Goal: Task Accomplishment & Management: Manage account settings

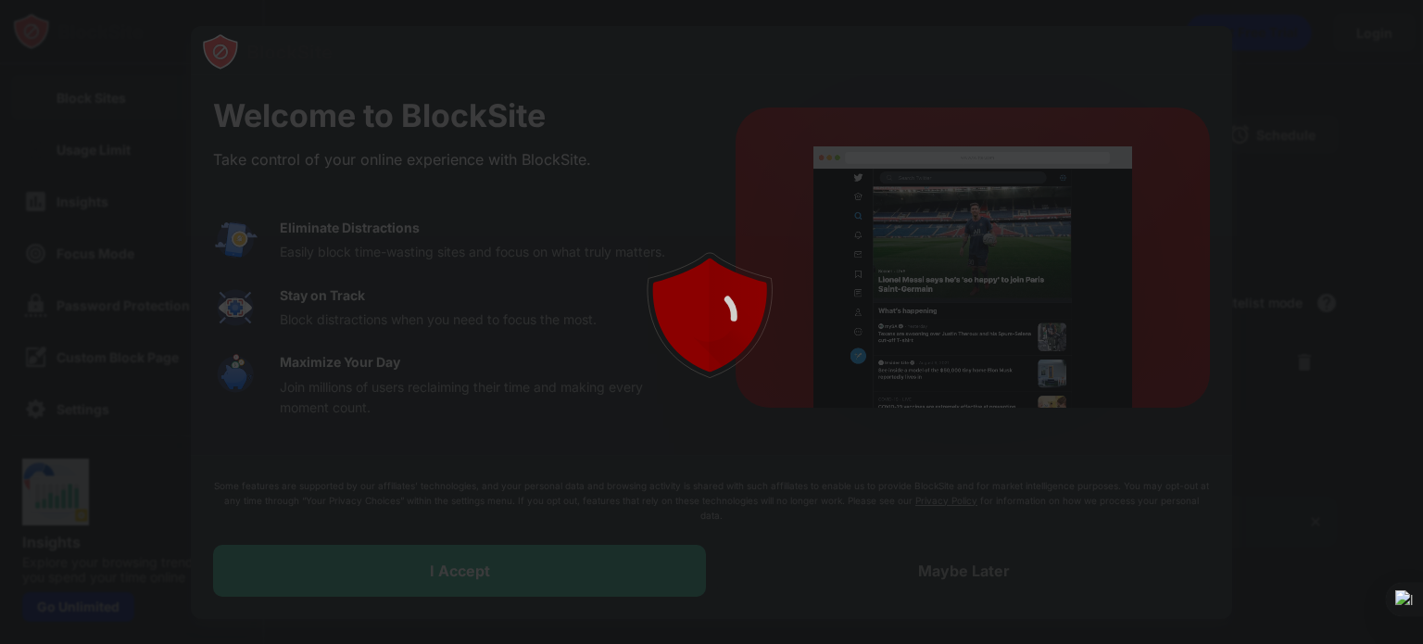
drag, startPoint x: 0, startPoint y: 0, endPoint x: 886, endPoint y: 65, distance: 888.1
click at [886, 65] on div at bounding box center [711, 322] width 1423 height 644
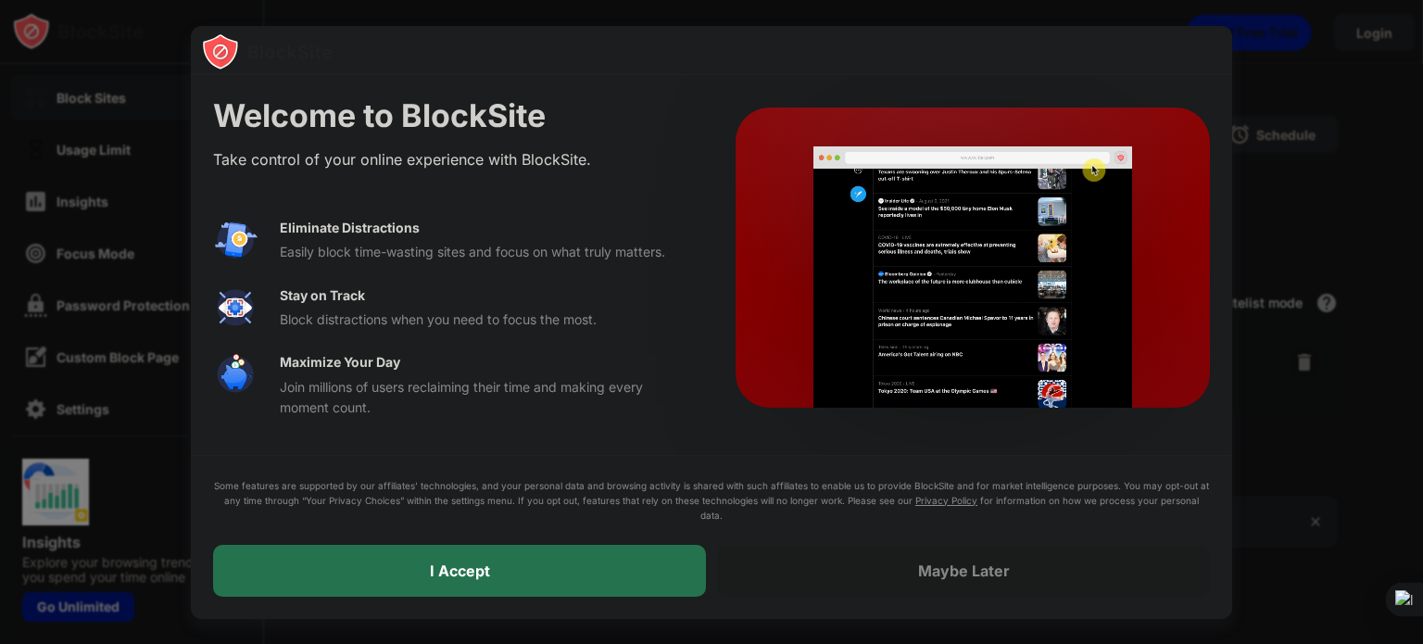
click at [510, 573] on div "I Accept" at bounding box center [459, 571] width 493 height 52
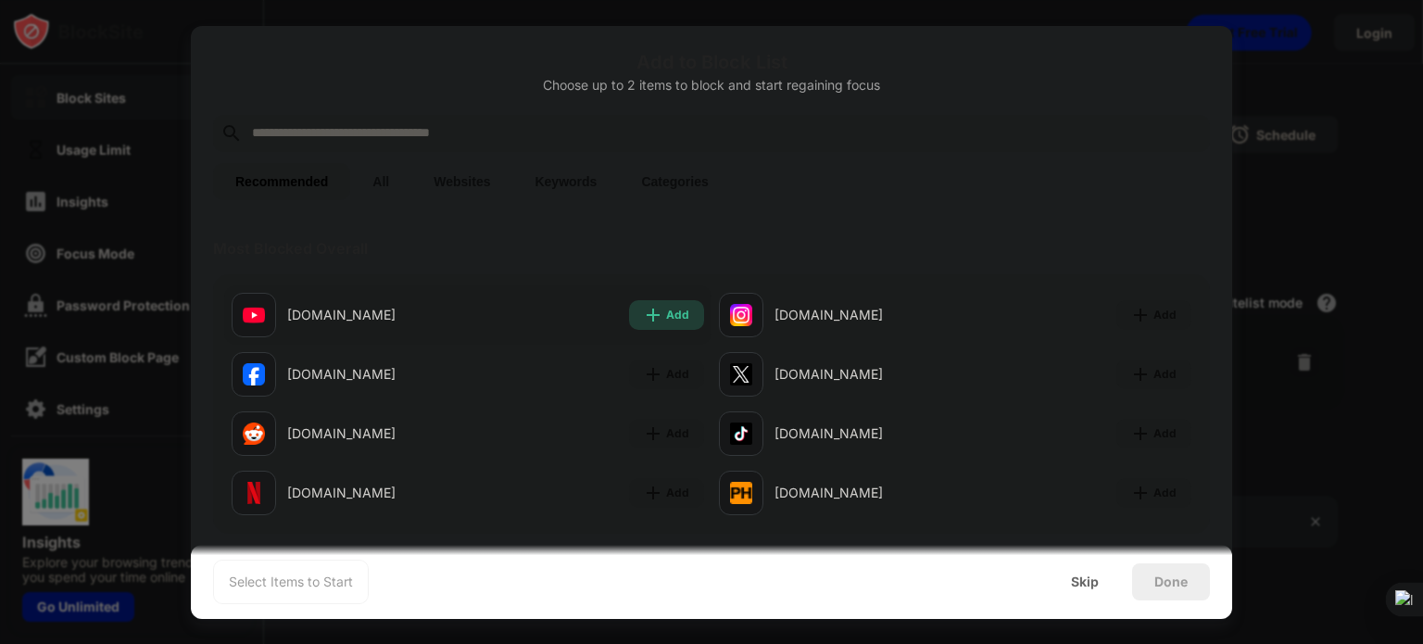
click at [666, 312] on div "Add" at bounding box center [677, 315] width 23 height 19
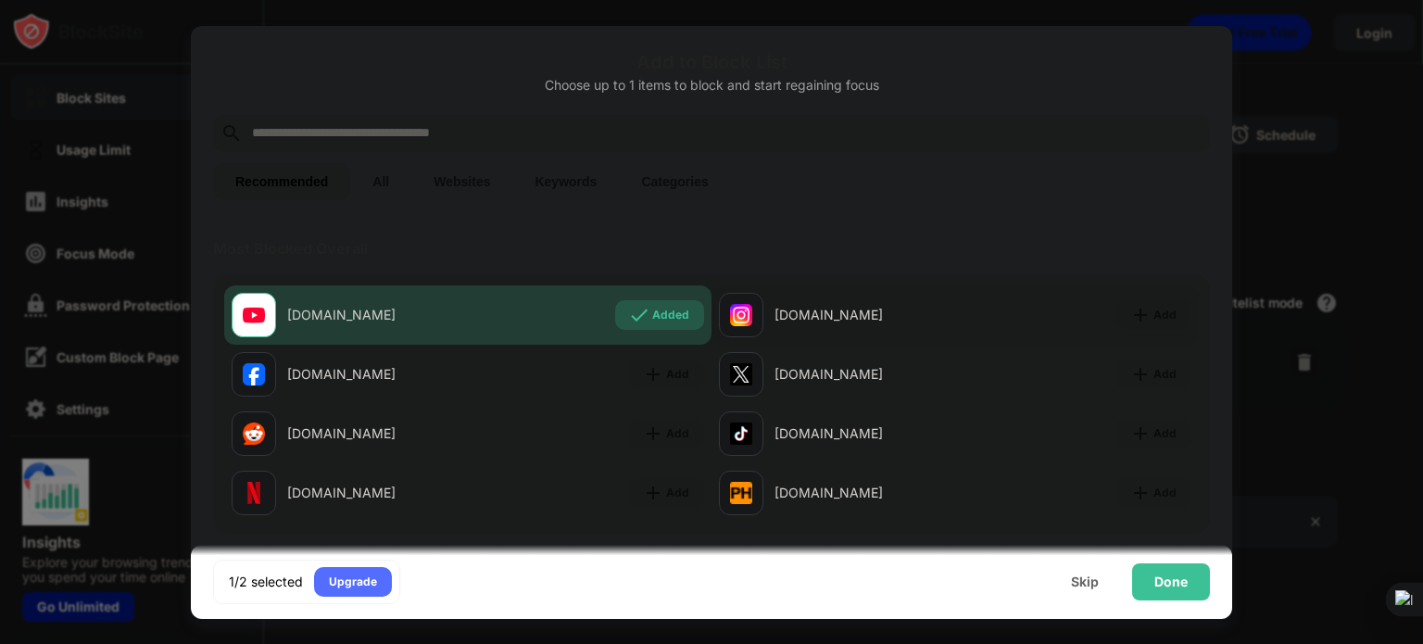
click at [1078, 299] on div "[DOMAIN_NAME] Add" at bounding box center [955, 314] width 487 height 59
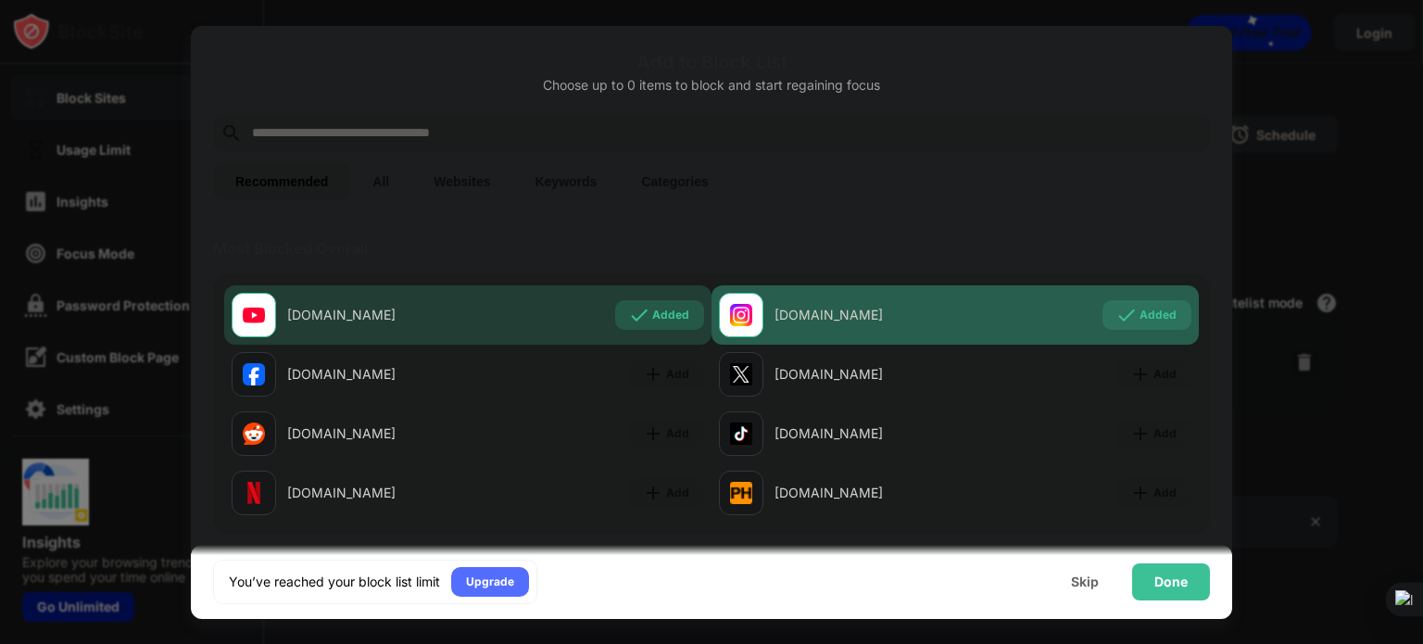
click at [1140, 310] on div "Added" at bounding box center [1158, 315] width 37 height 19
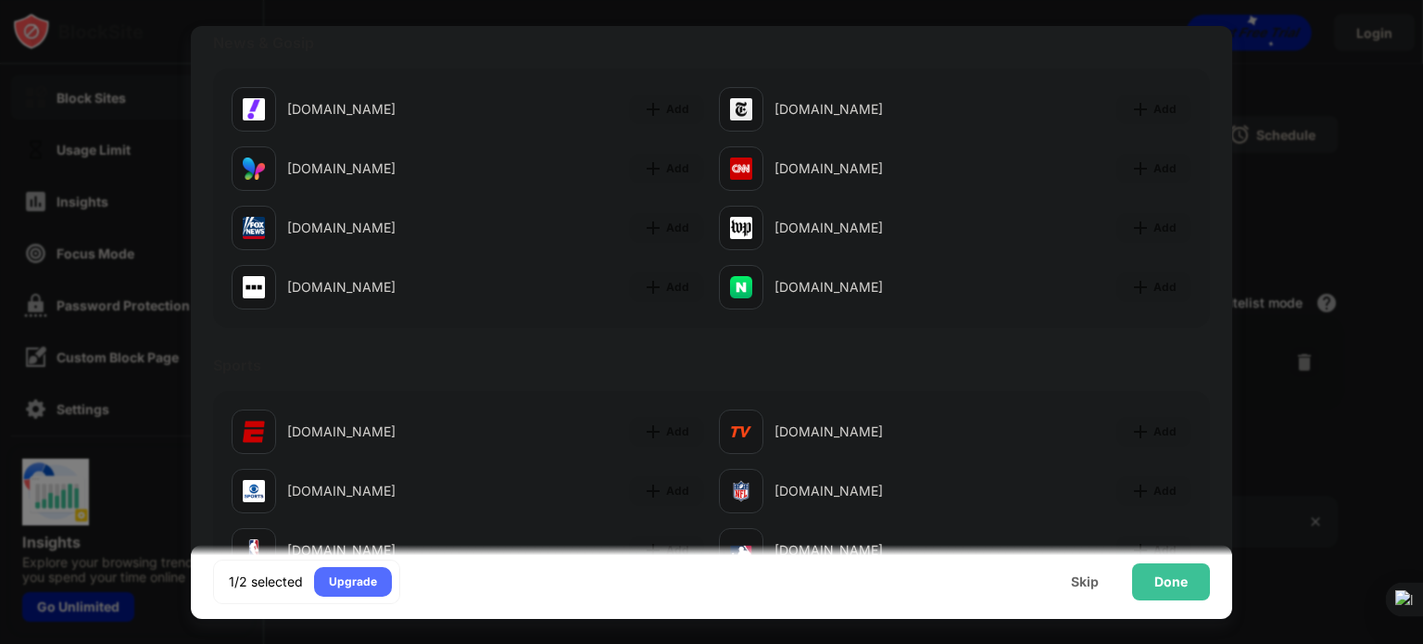
scroll to position [1174, 0]
click at [1168, 577] on div "Done" at bounding box center [1170, 581] width 33 height 15
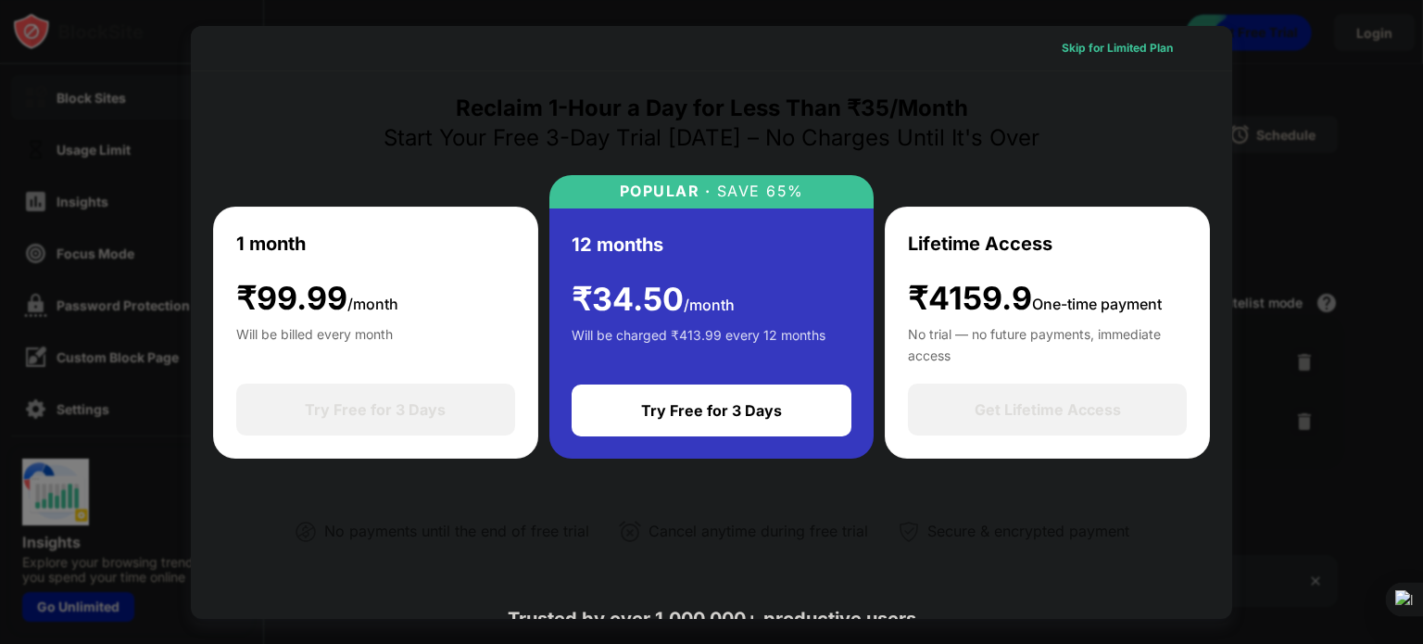
click at [1095, 47] on div "Skip for Limited Plan" at bounding box center [1117, 48] width 111 height 19
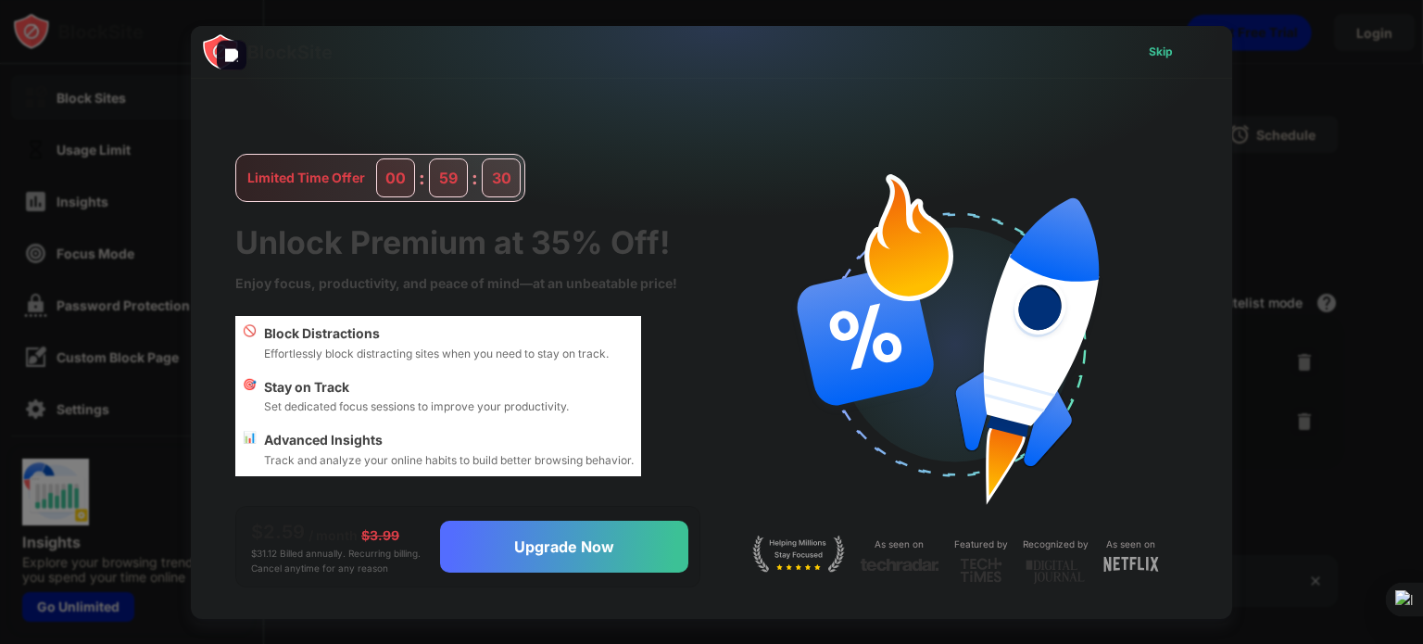
click at [1156, 48] on div "Skip" at bounding box center [1161, 52] width 24 height 19
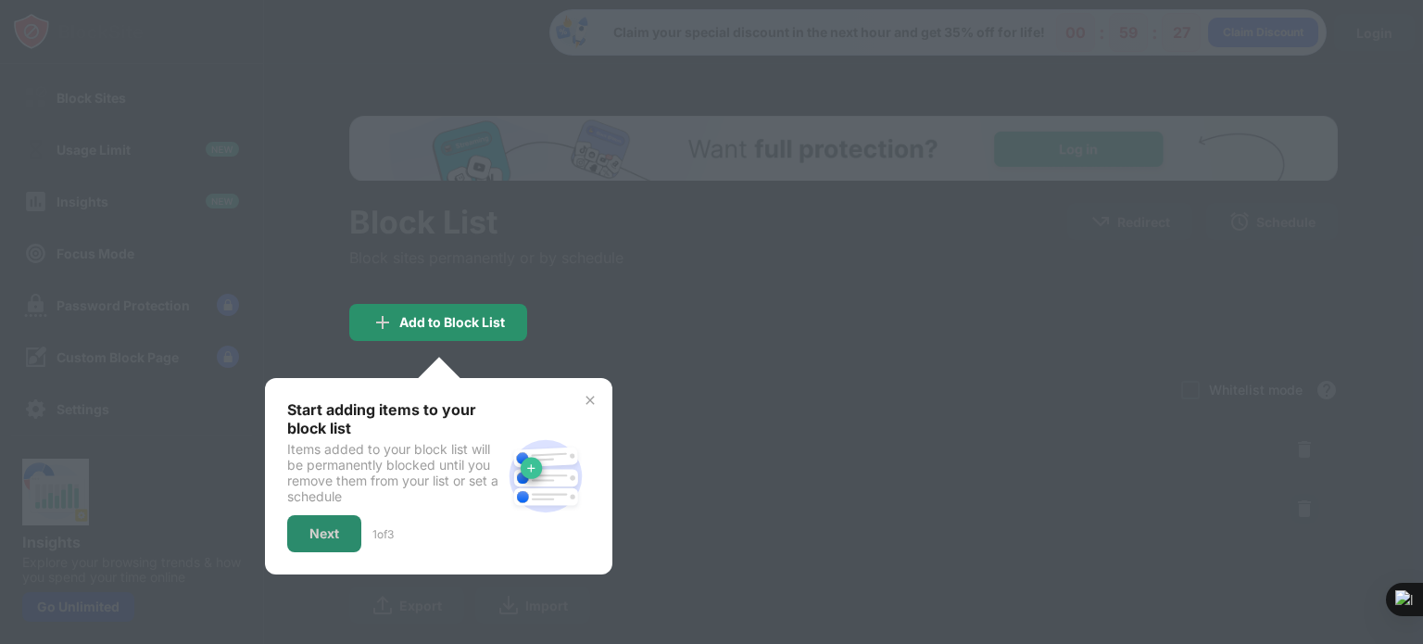
click at [440, 327] on div "Add to Block List" at bounding box center [452, 322] width 106 height 15
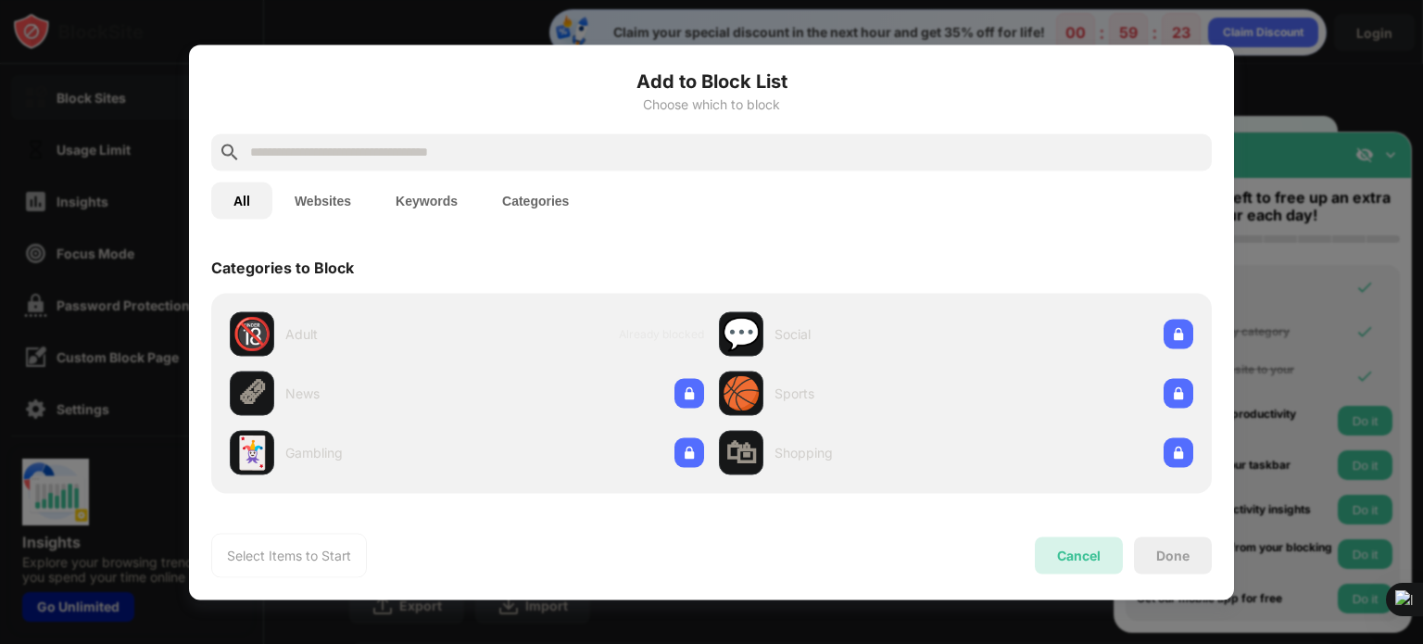
click at [1091, 543] on div "Cancel" at bounding box center [1079, 554] width 88 height 37
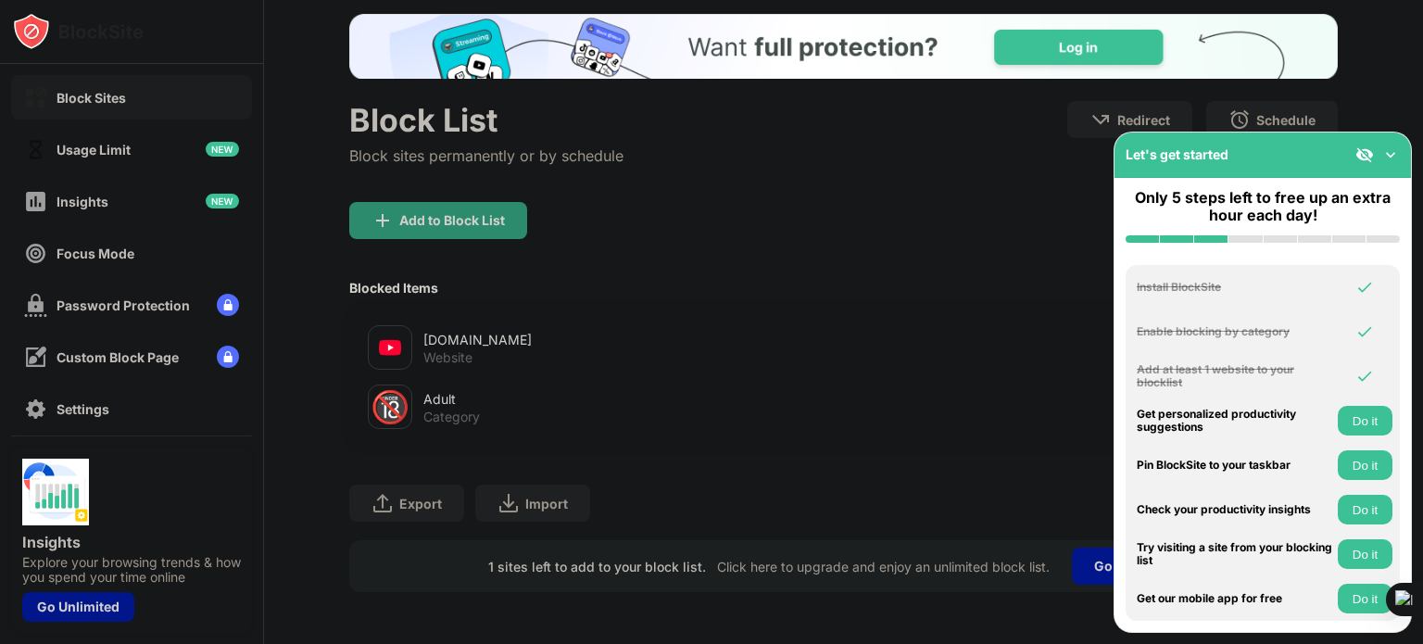
scroll to position [115, 0]
click at [1389, 151] on img at bounding box center [1390, 154] width 19 height 19
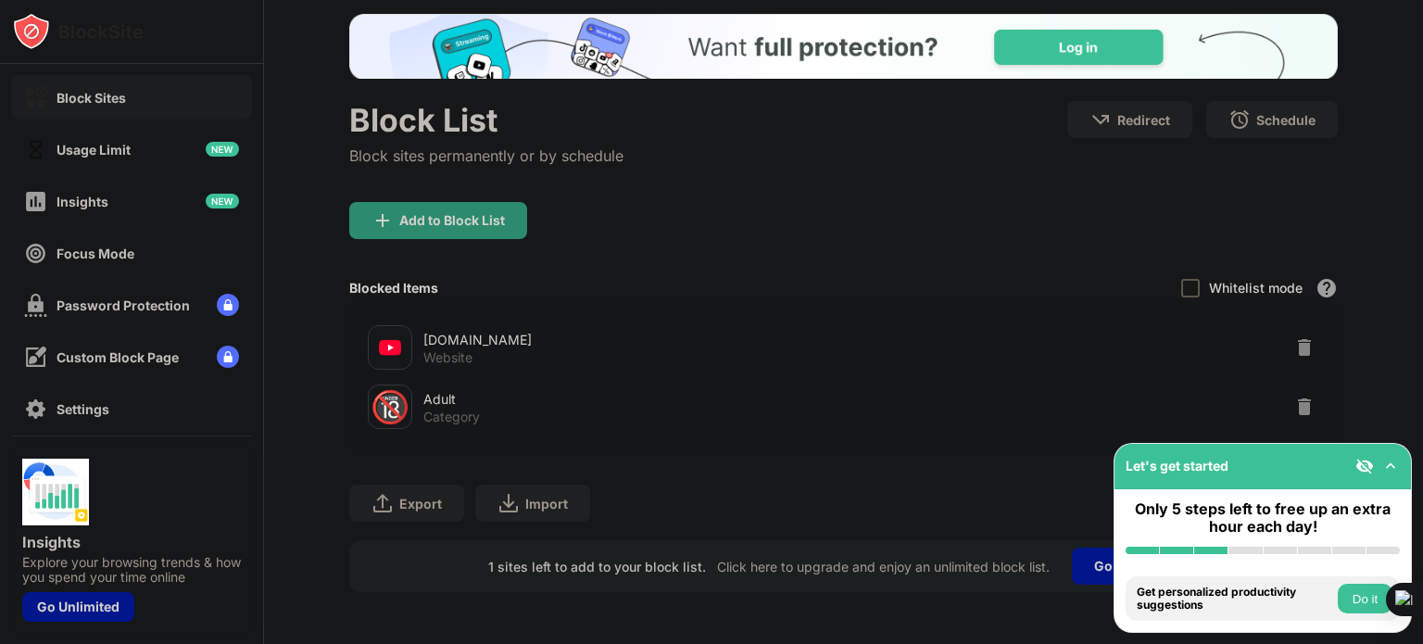
click at [1184, 279] on div at bounding box center [1190, 288] width 19 height 19
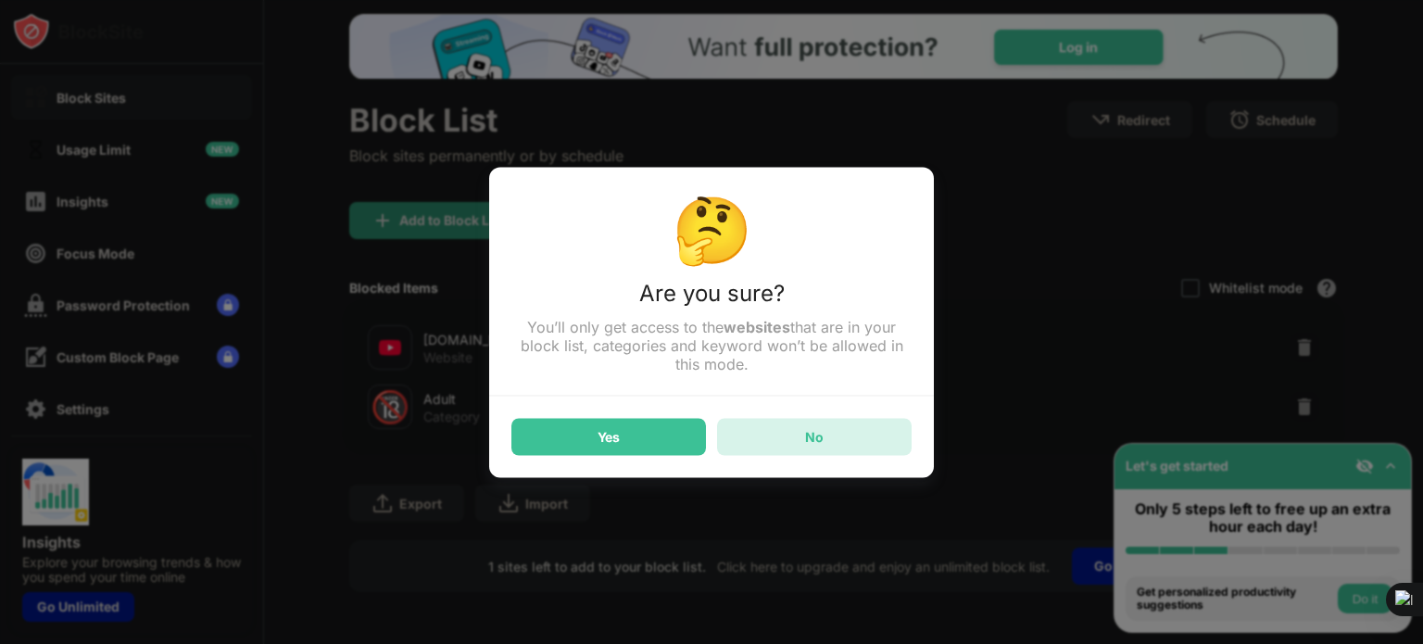
click at [776, 445] on div "No" at bounding box center [814, 436] width 195 height 37
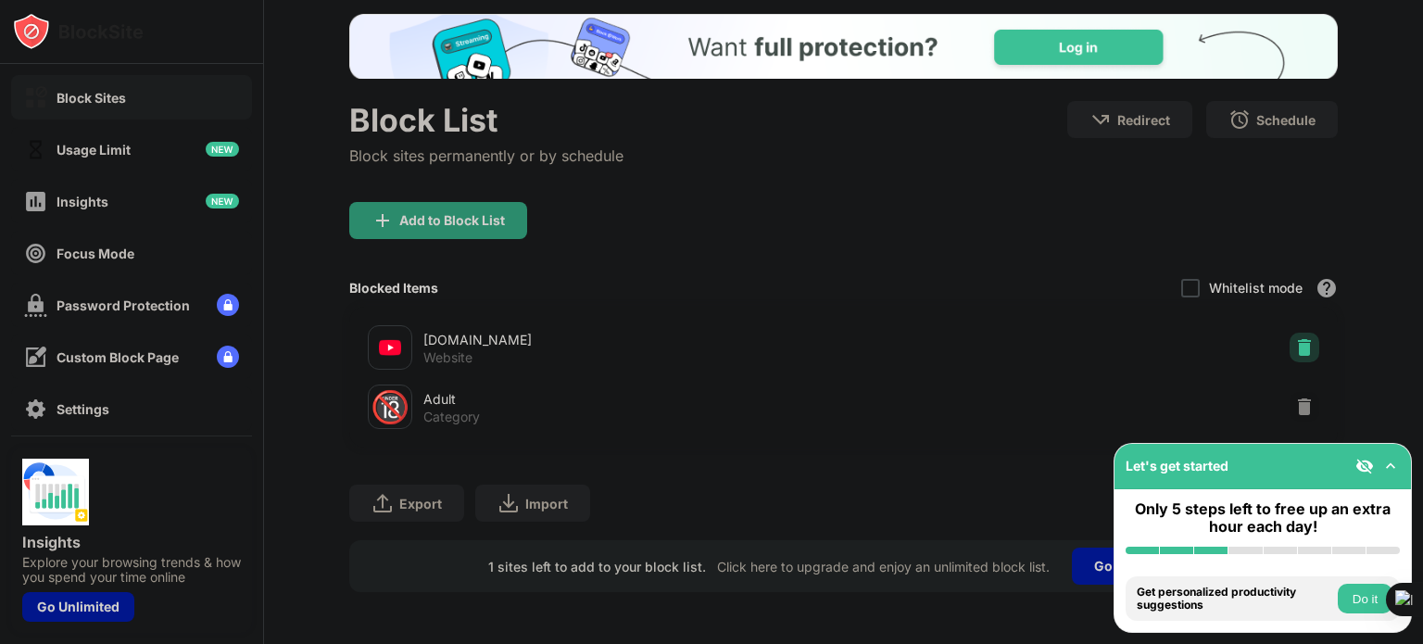
click at [1295, 338] on img at bounding box center [1304, 347] width 19 height 19
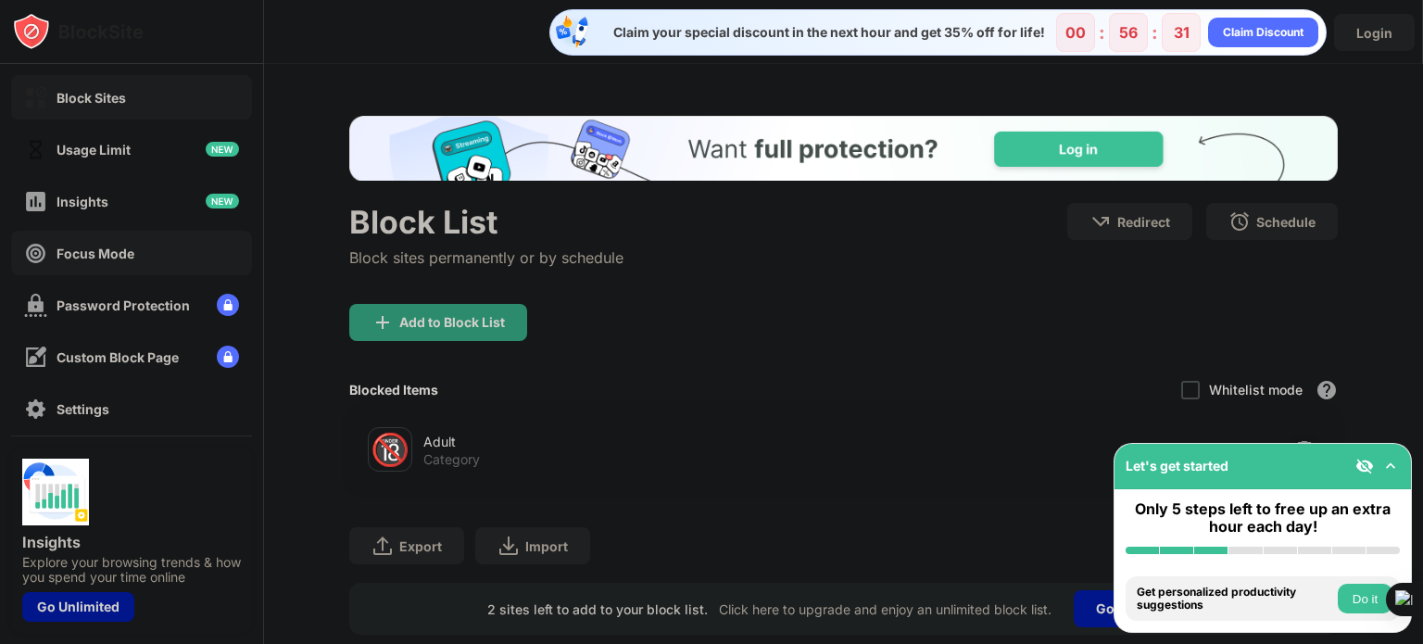
scroll to position [170, 0]
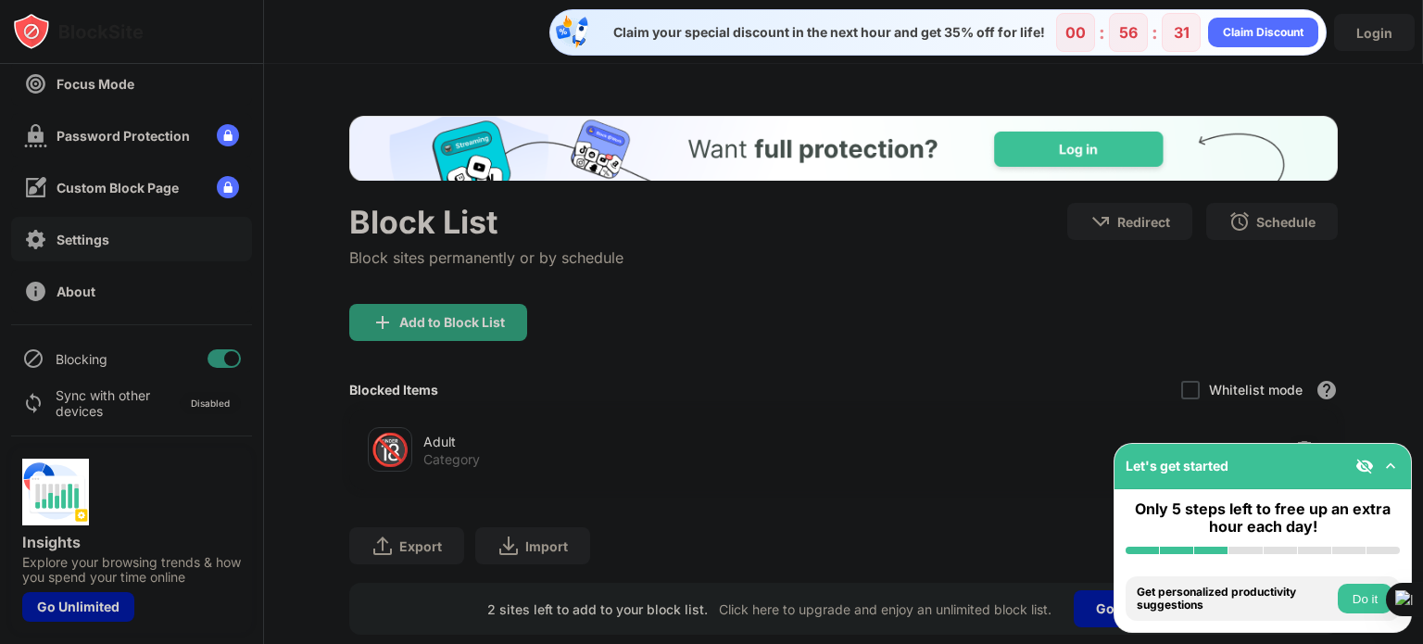
click at [113, 233] on div "Settings" at bounding box center [131, 239] width 241 height 44
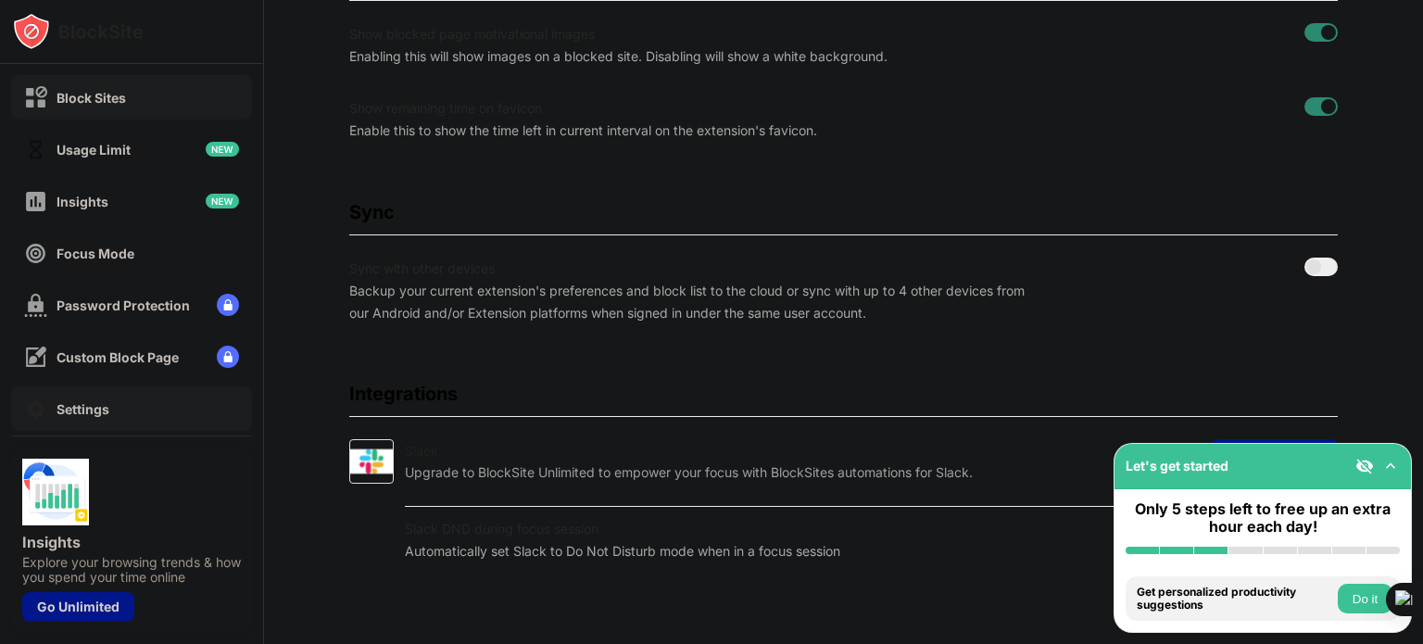
click at [80, 99] on div "Block Sites" at bounding box center [91, 98] width 69 height 16
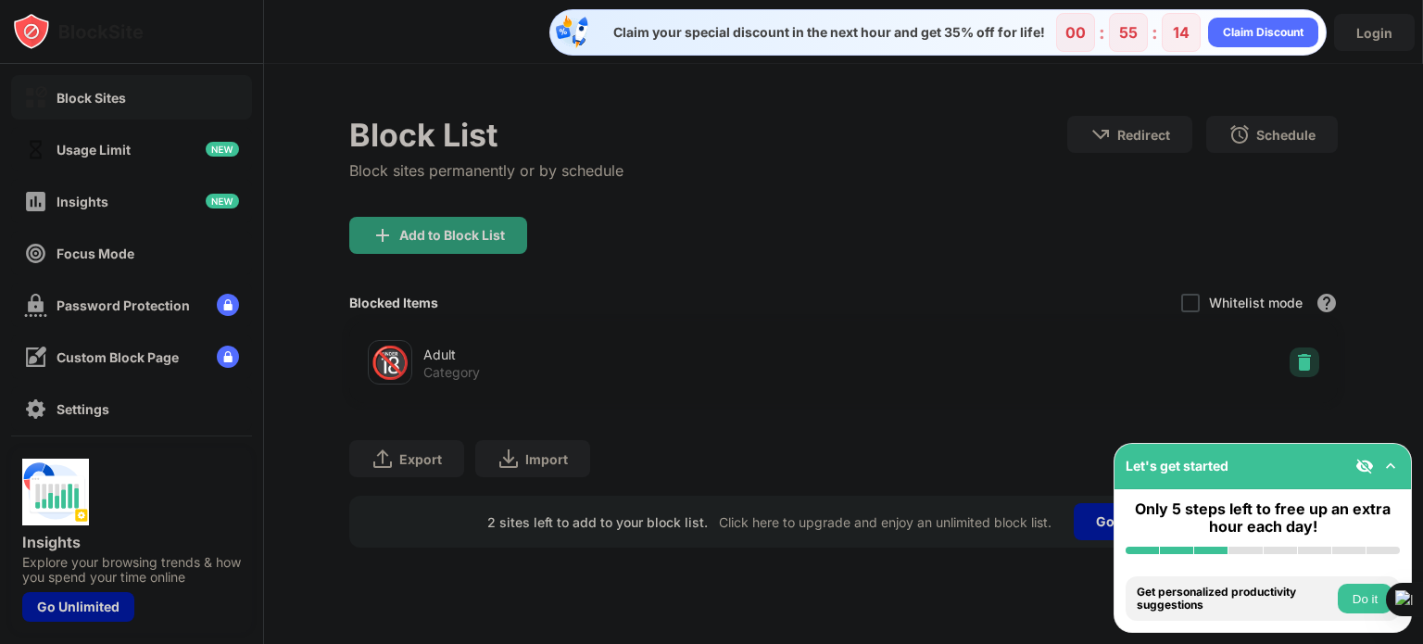
click at [1303, 351] on div at bounding box center [1305, 362] width 30 height 30
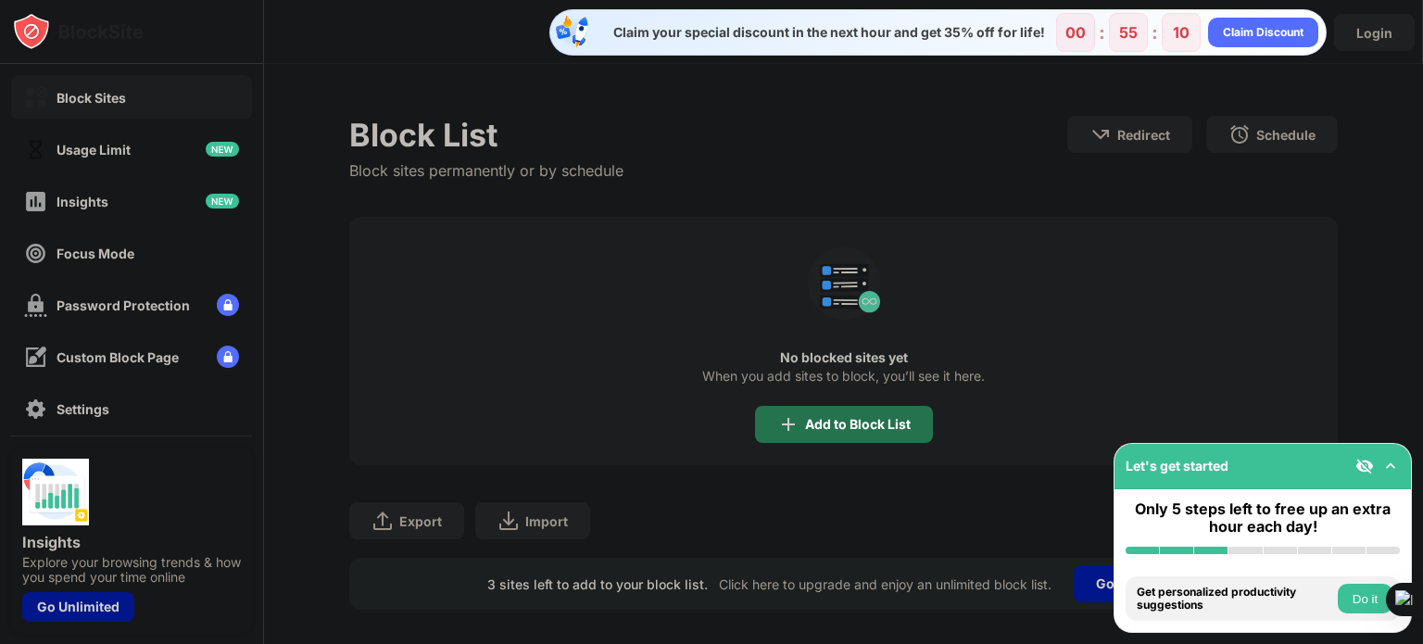
click at [845, 428] on div "Add to Block List" at bounding box center [858, 424] width 106 height 15
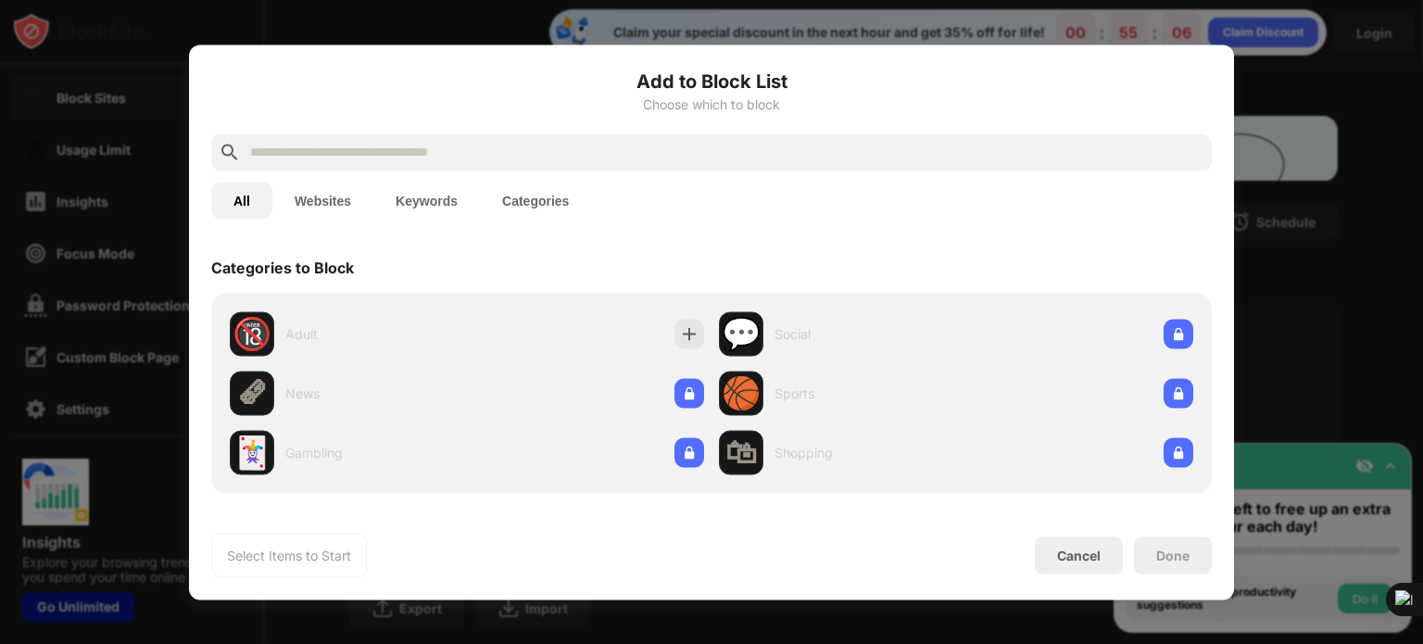
click at [336, 195] on button "Websites" at bounding box center [322, 200] width 101 height 37
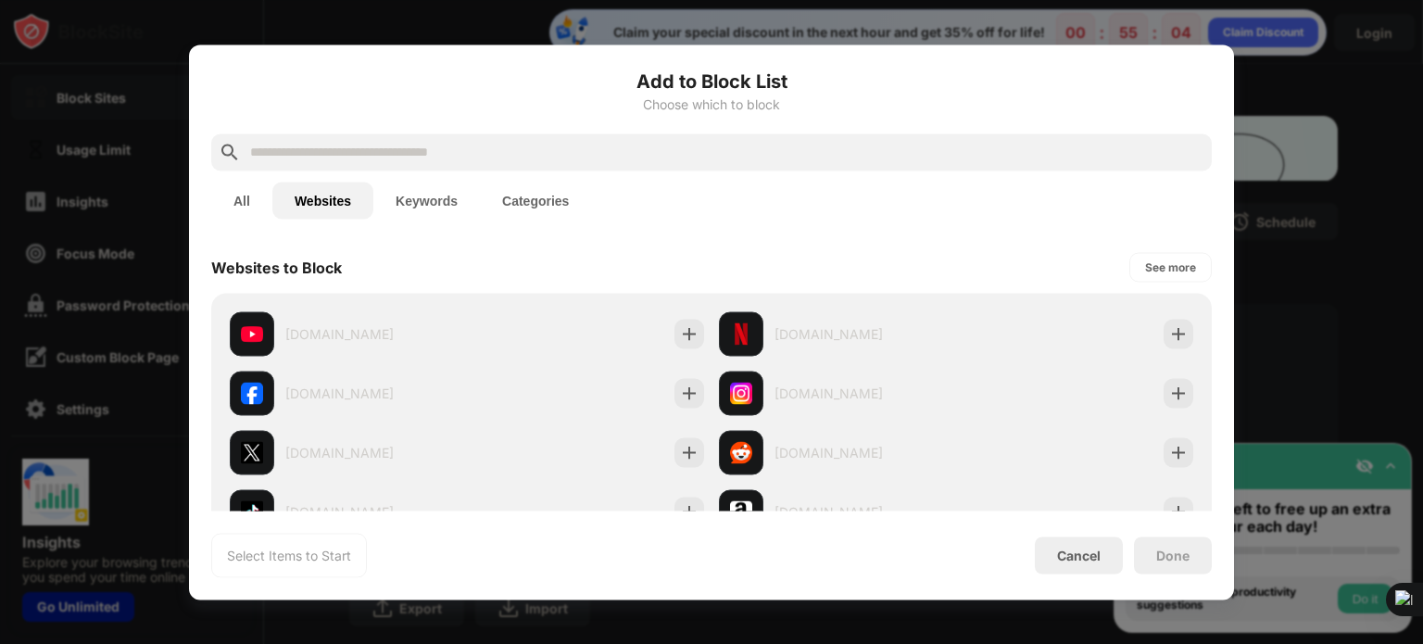
click at [336, 195] on button "Websites" at bounding box center [322, 200] width 101 height 37
click at [419, 199] on button "Keywords" at bounding box center [426, 200] width 107 height 37
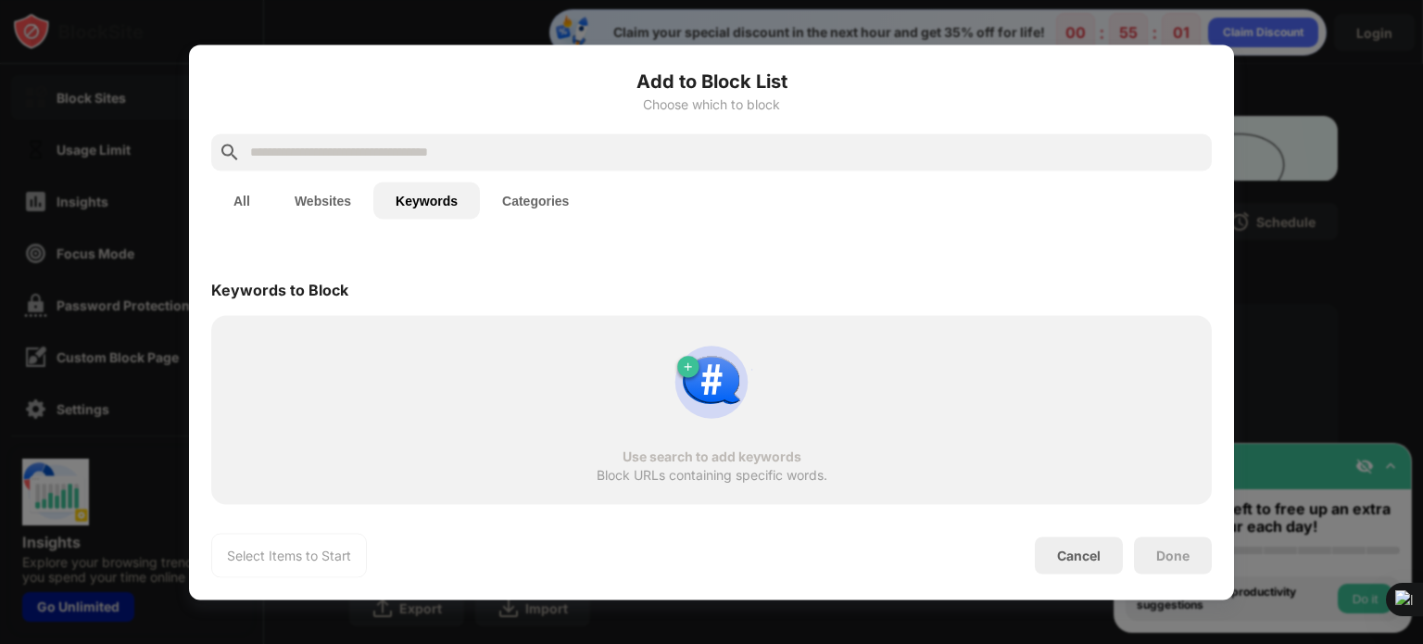
click at [336, 209] on button "Websites" at bounding box center [322, 200] width 101 height 37
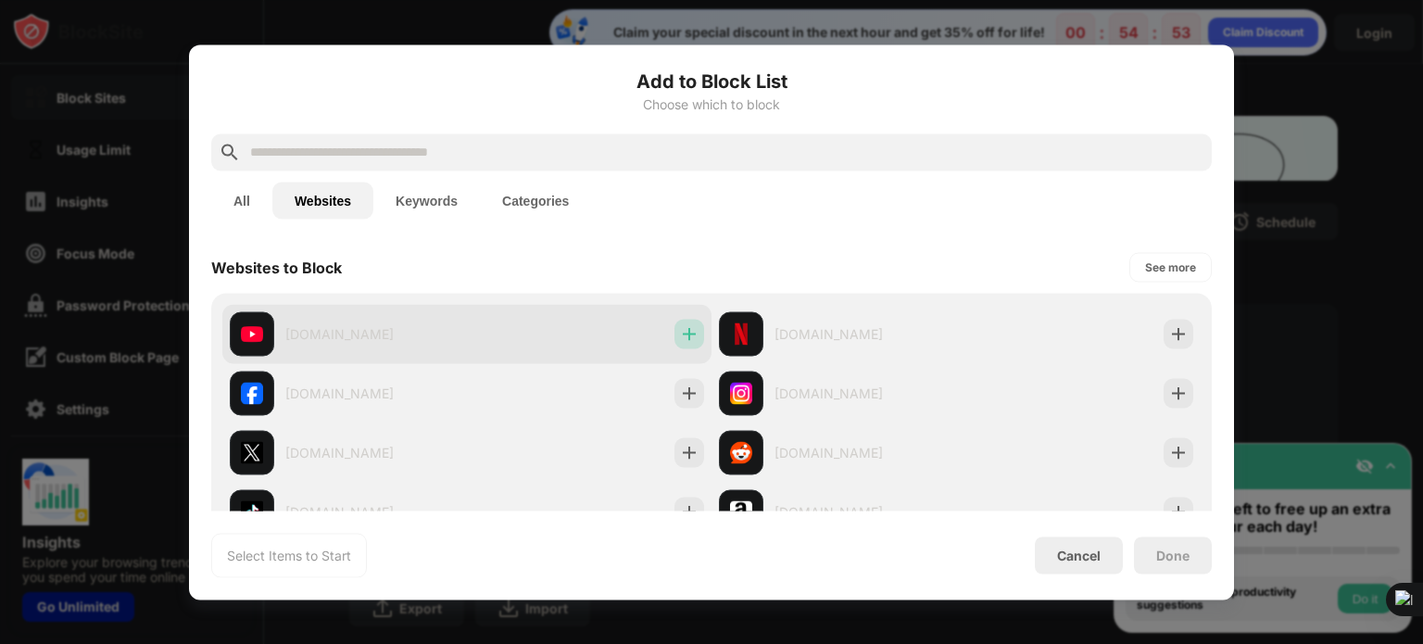
click at [680, 328] on img at bounding box center [689, 333] width 19 height 19
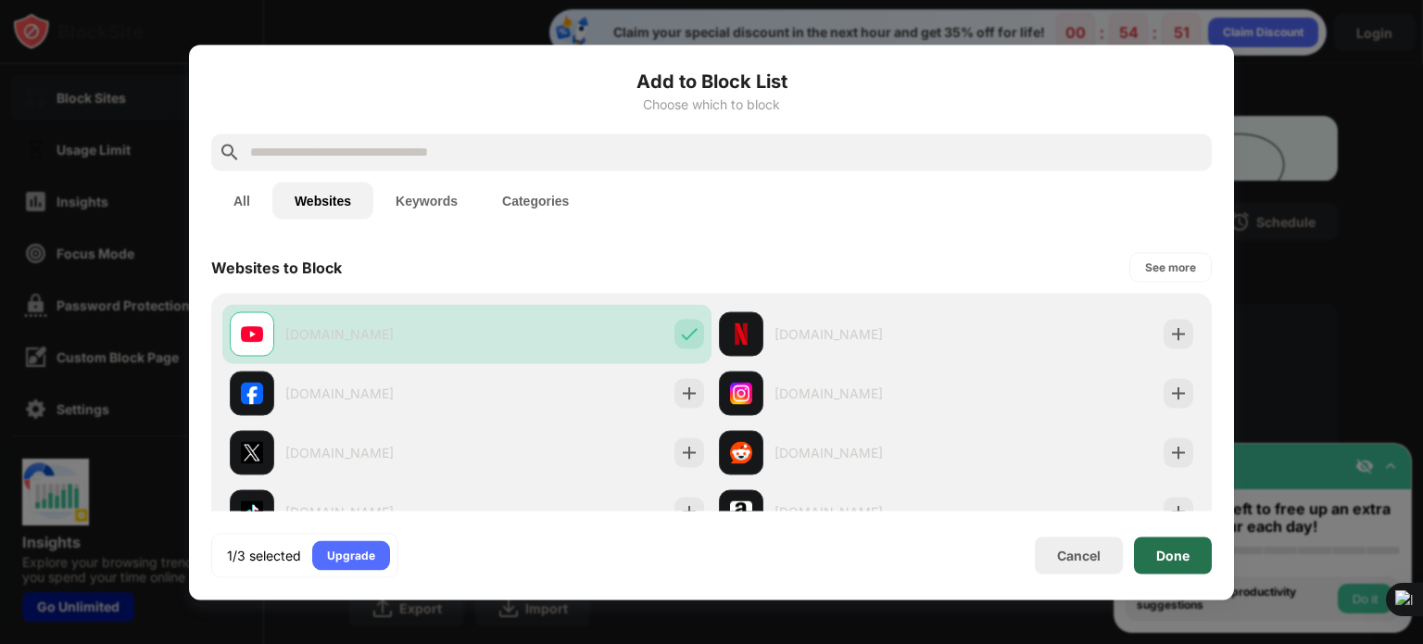
click at [1193, 550] on div "Done" at bounding box center [1173, 554] width 78 height 37
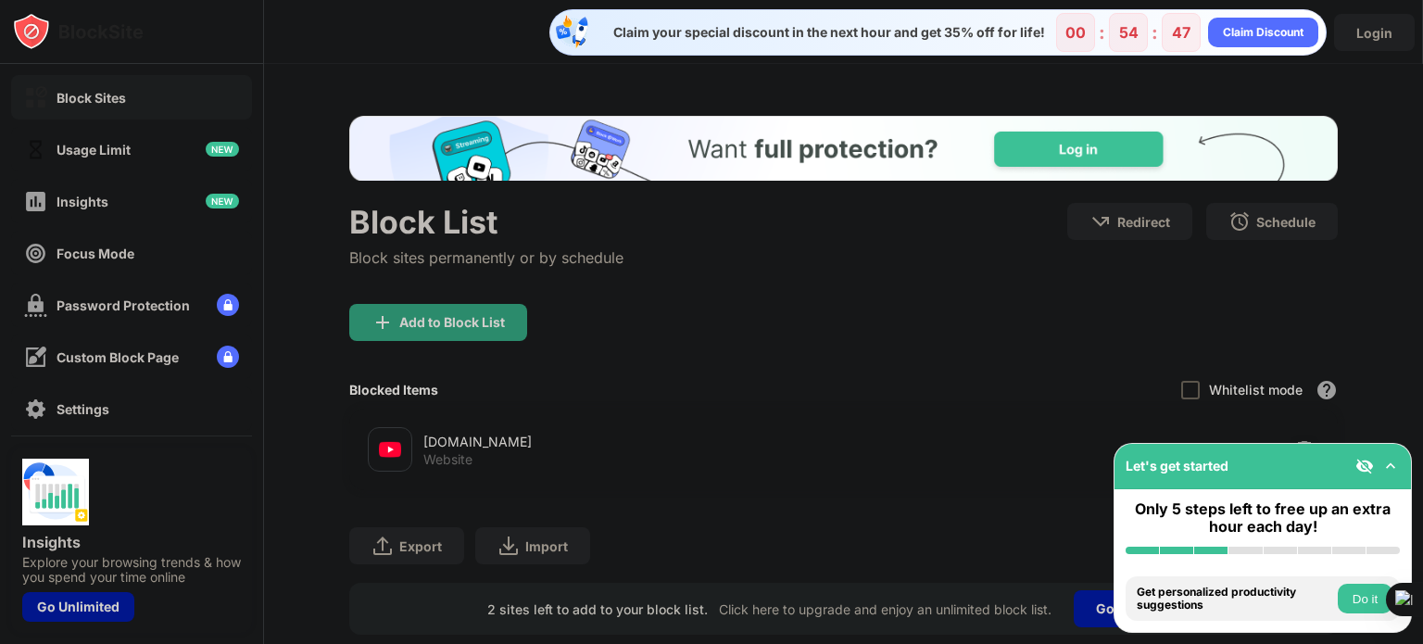
click at [1181, 384] on div at bounding box center [1190, 390] width 19 height 19
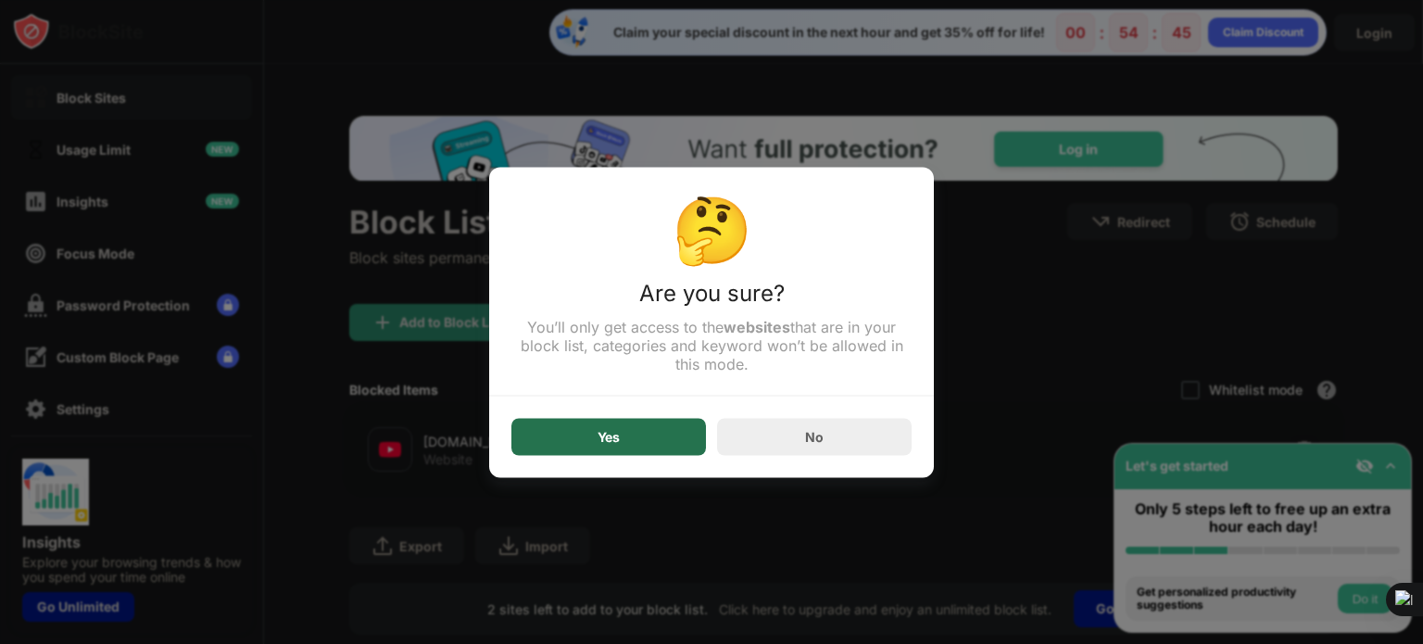
click at [639, 428] on div "Yes" at bounding box center [608, 436] width 195 height 37
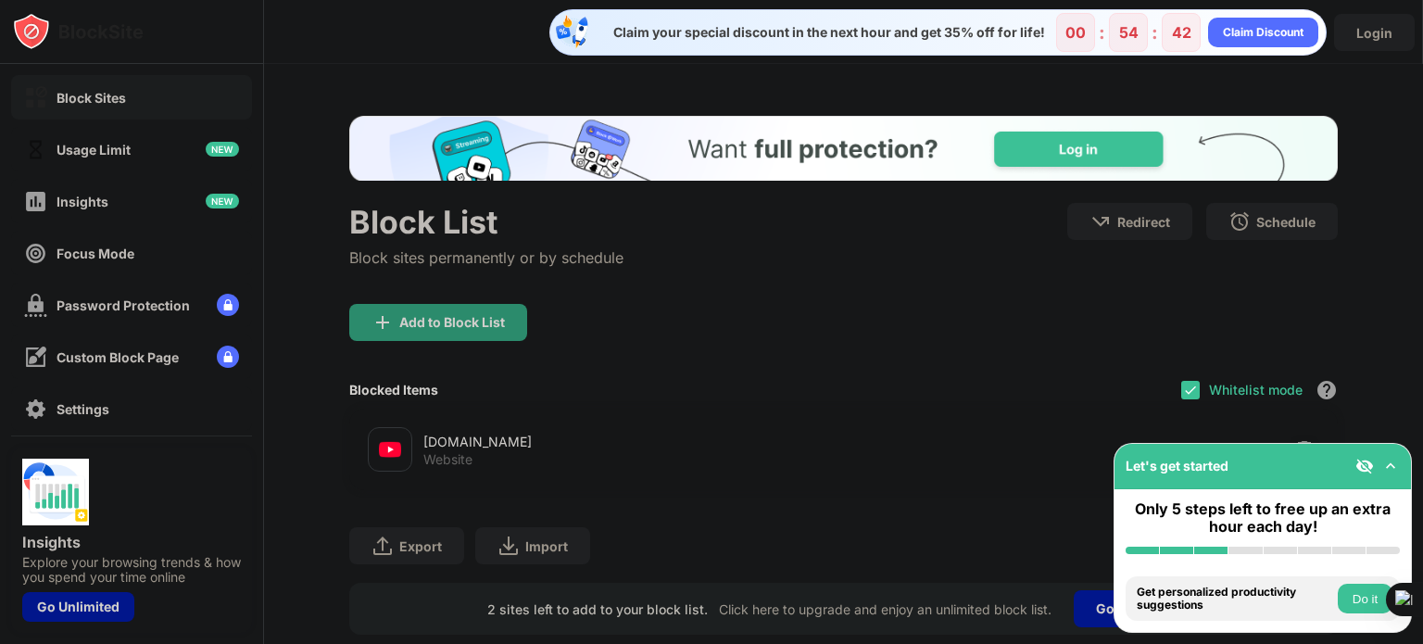
scroll to position [56, 0]
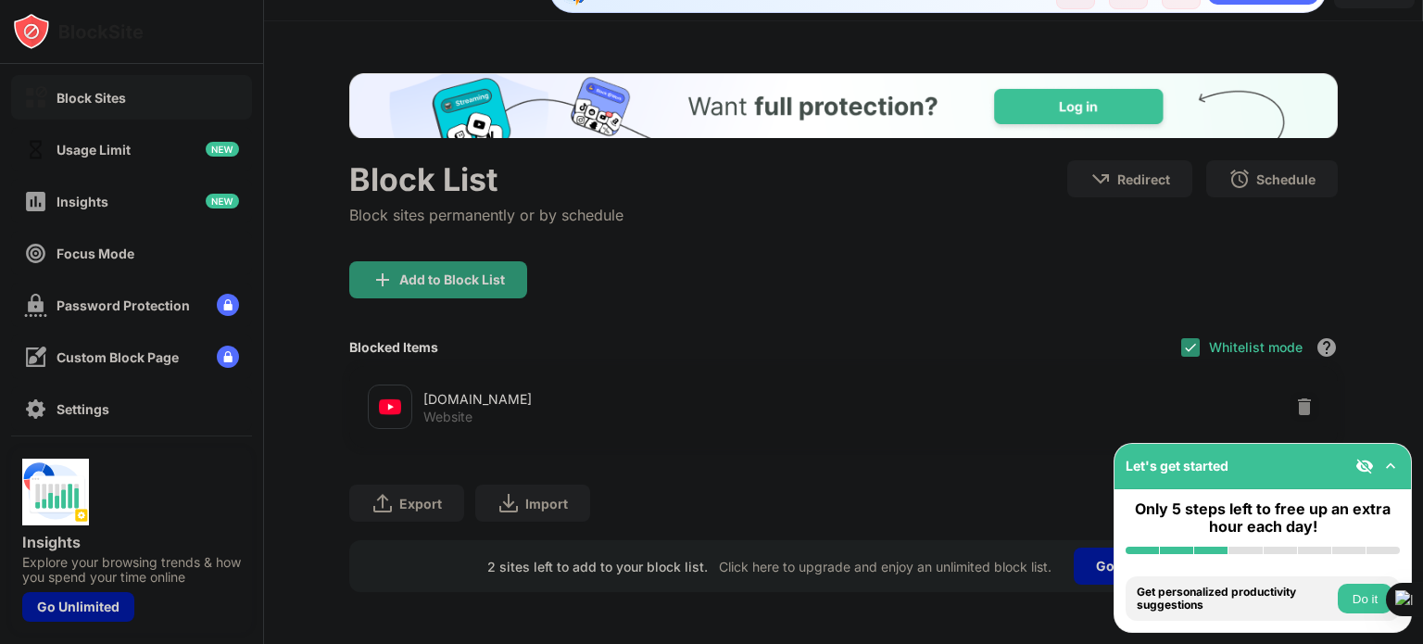
click at [1183, 340] on img at bounding box center [1190, 347] width 15 height 15
click at [1295, 397] on img at bounding box center [1304, 406] width 19 height 19
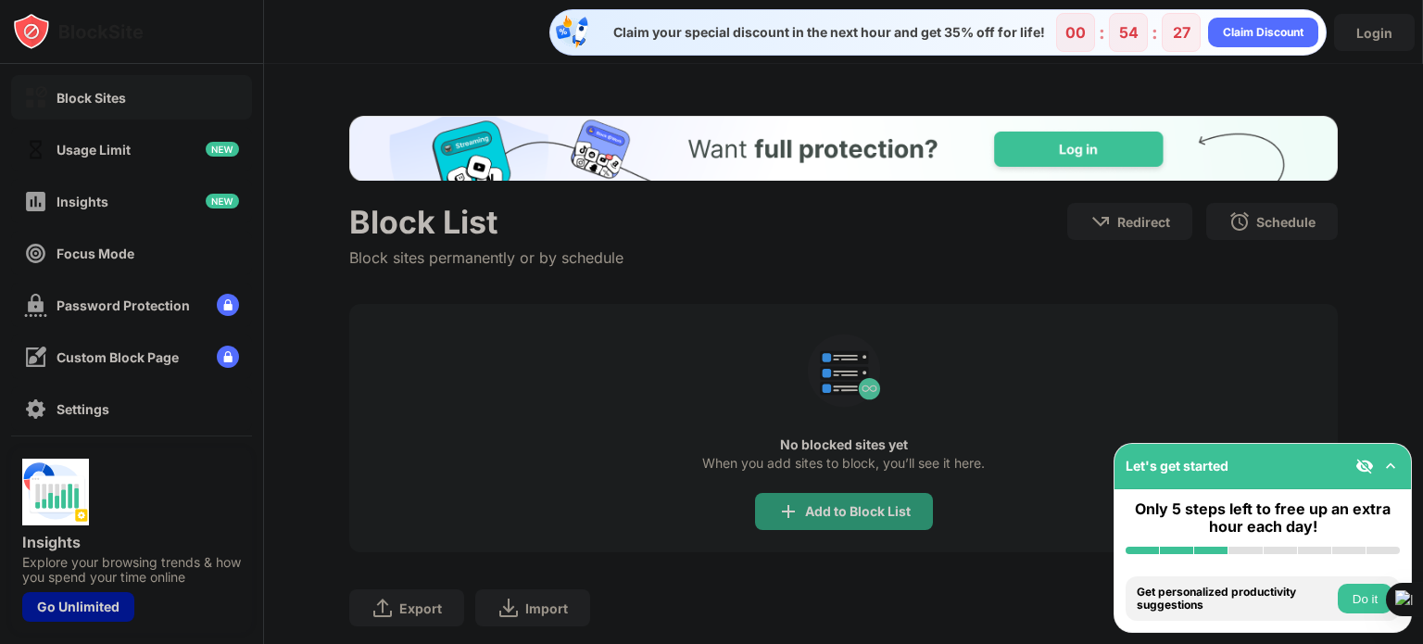
scroll to position [0, 0]
